Goal: Task Accomplishment & Management: Manage account settings

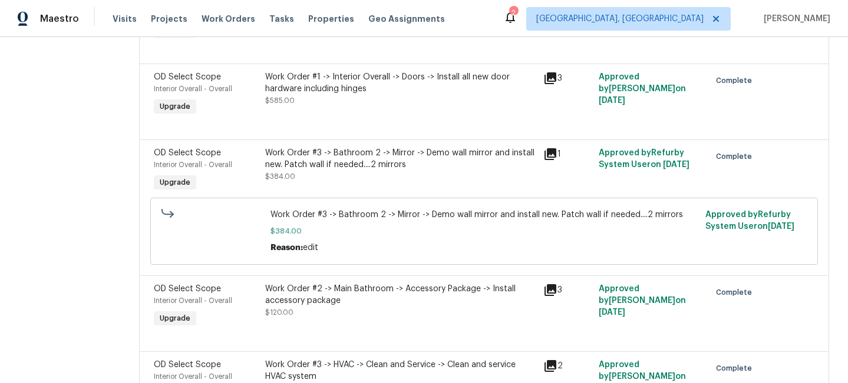
scroll to position [891, 0]
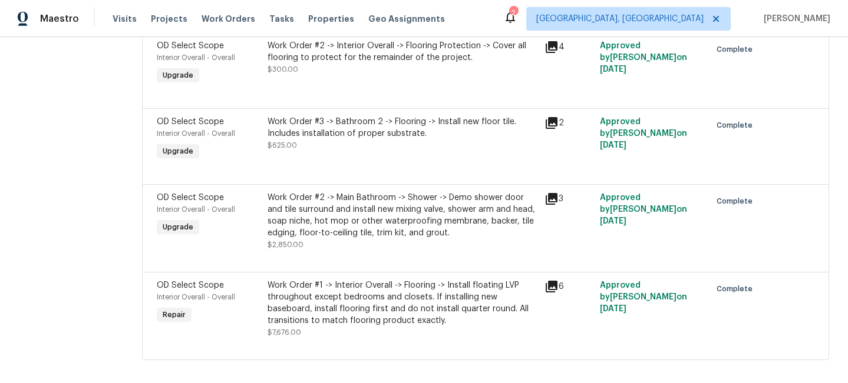
scroll to position [522, 0]
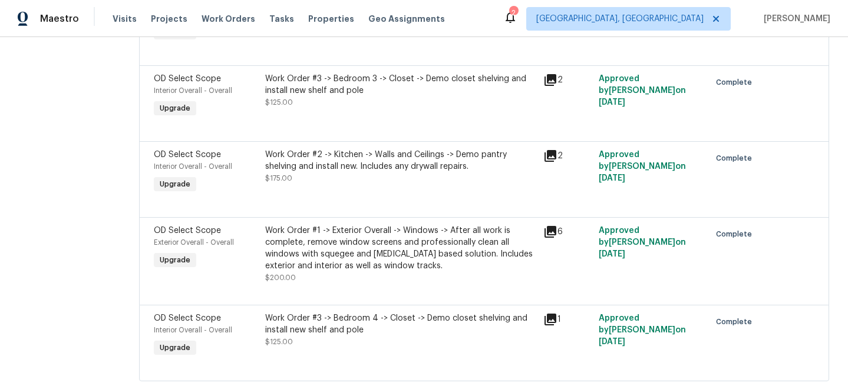
scroll to position [1902, 0]
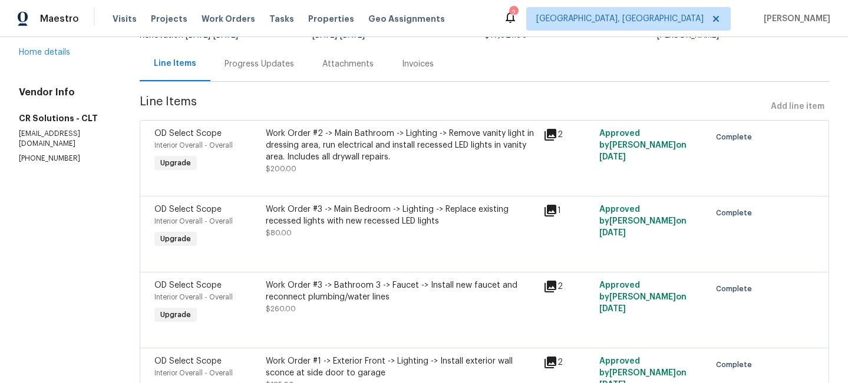
scroll to position [105, 0]
click at [408, 64] on div "Invoices" at bounding box center [418, 65] width 32 height 12
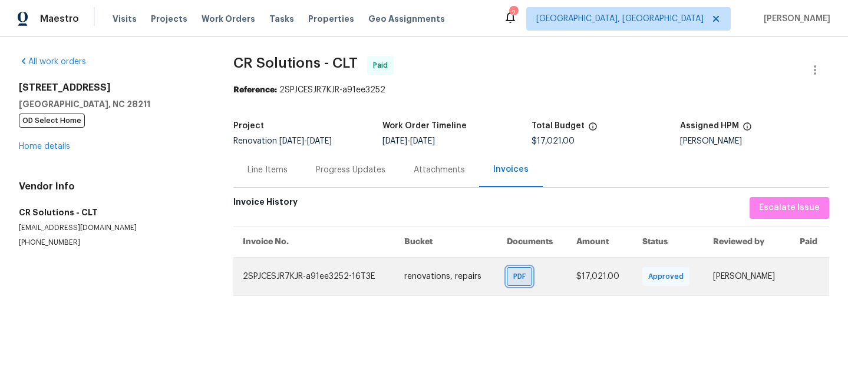
click at [513, 276] on span "PDF" at bounding box center [521, 277] width 17 height 12
